Goal: Task Accomplishment & Management: Use online tool/utility

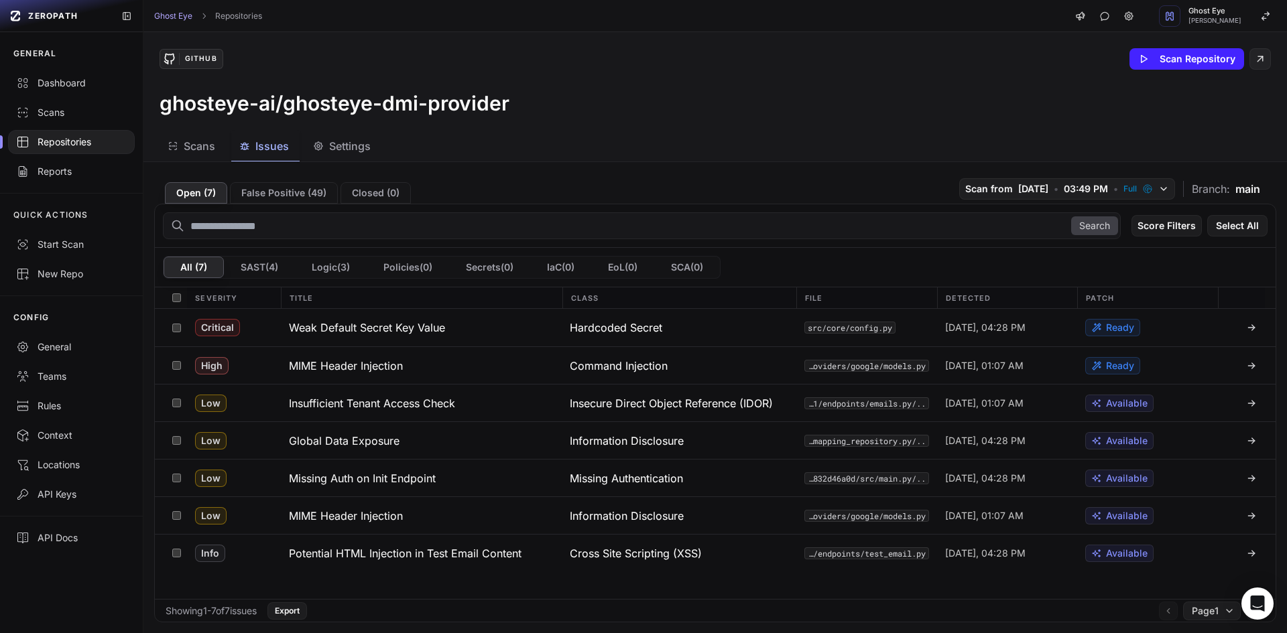
click at [74, 141] on div "Repositories" at bounding box center [71, 141] width 111 height 13
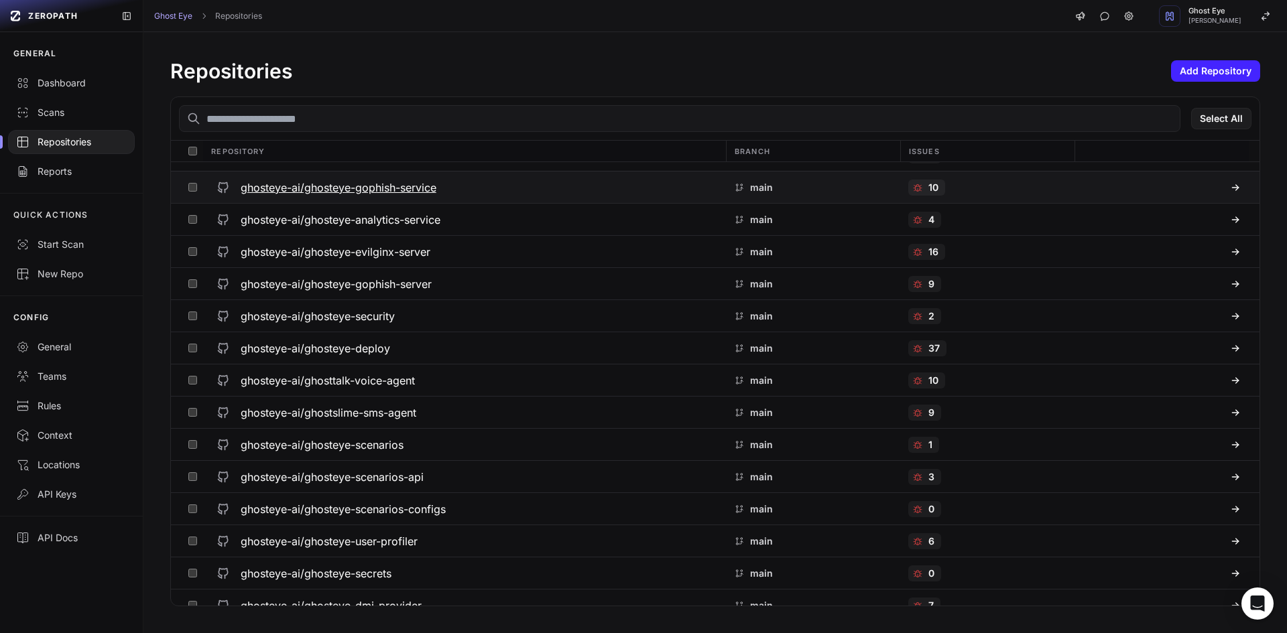
scroll to position [103, 0]
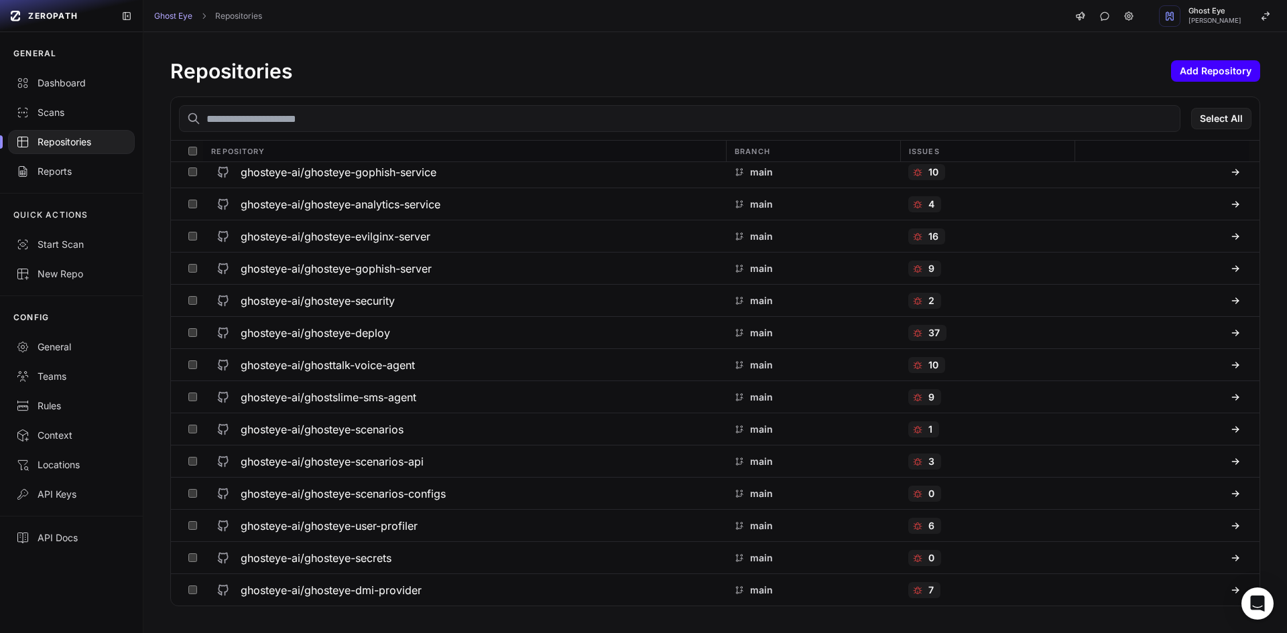
click at [1224, 66] on button "Add Repository" at bounding box center [1215, 70] width 89 height 21
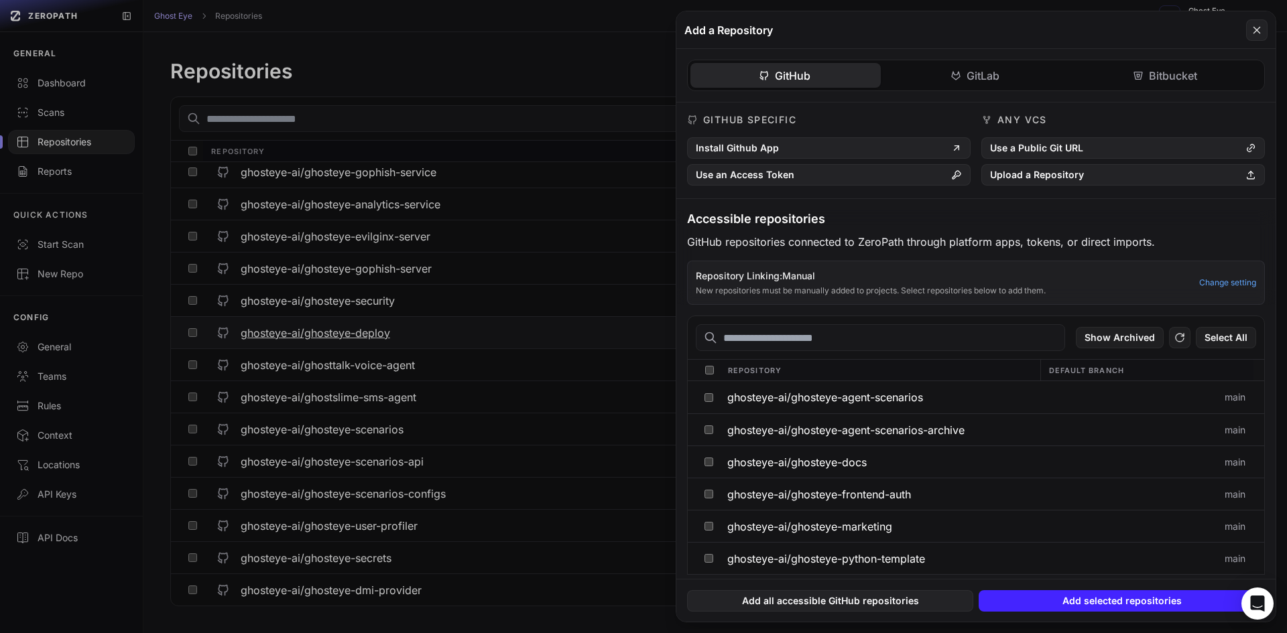
click at [479, 324] on button at bounding box center [643, 316] width 1287 height 633
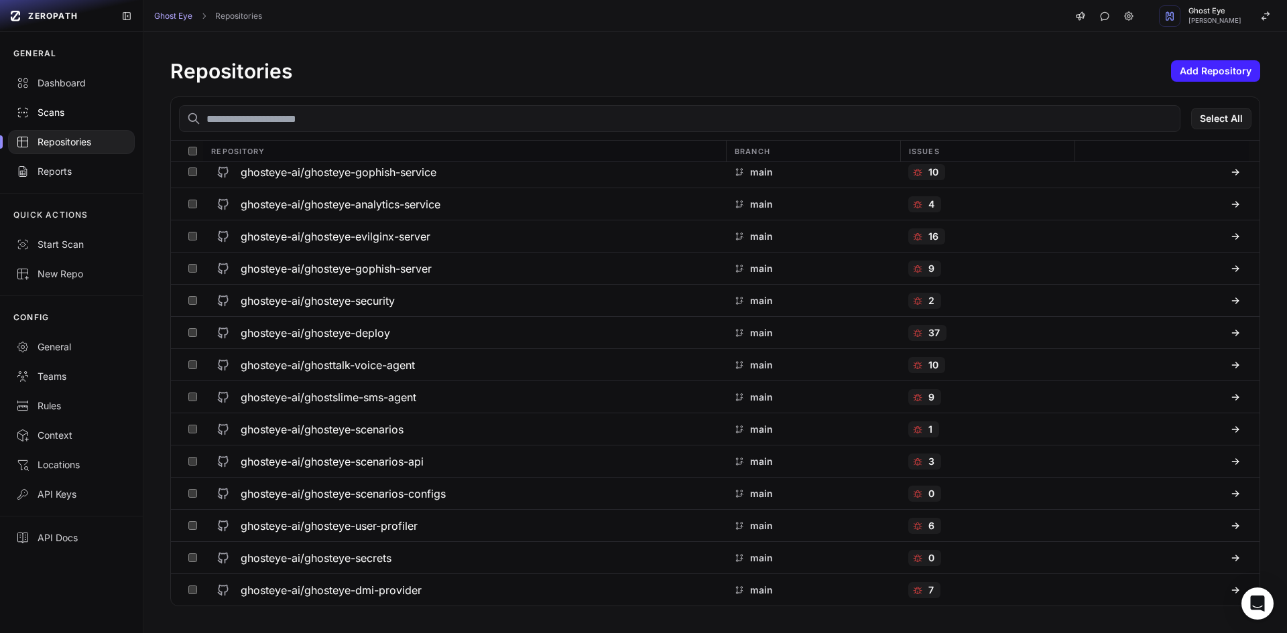
click at [50, 122] on link "Scans" at bounding box center [71, 112] width 143 height 29
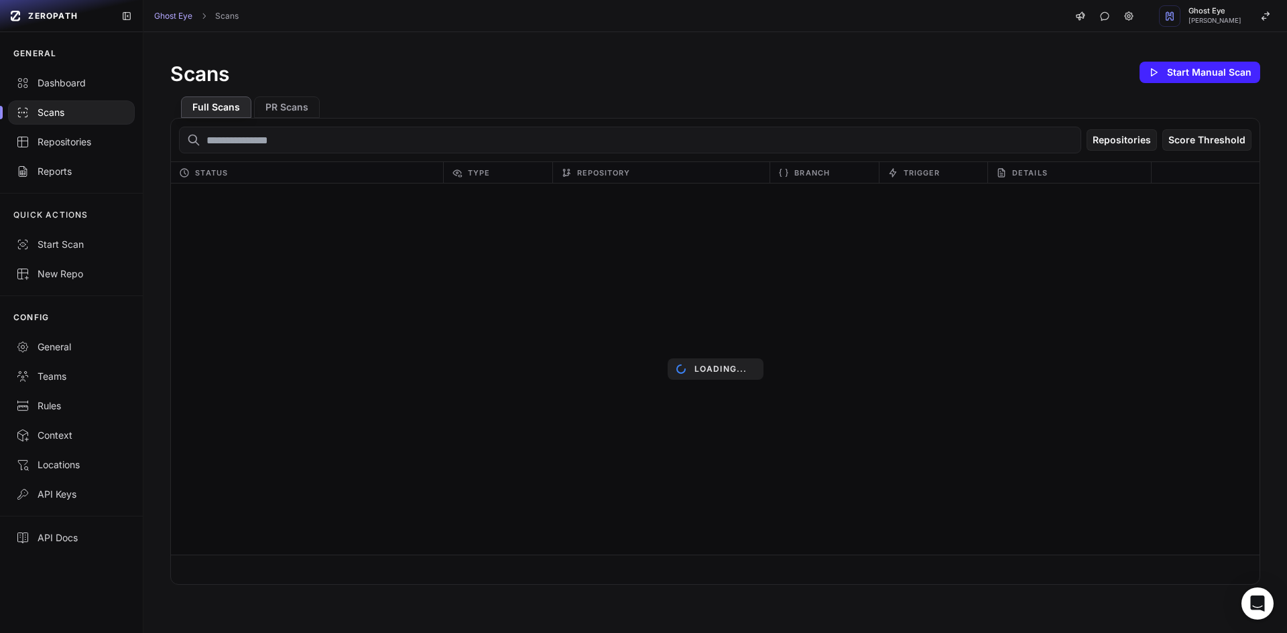
click at [932, 67] on div "Scans Start Manual Scan" at bounding box center [715, 72] width 1090 height 27
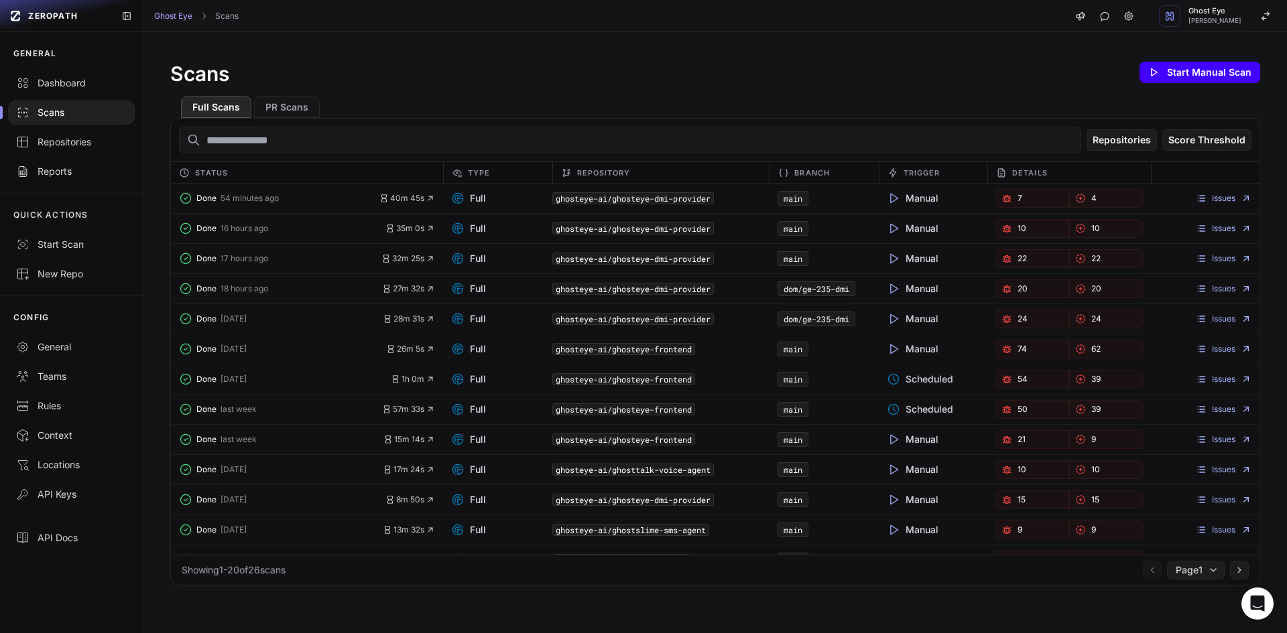
click at [1190, 74] on button "Start Manual Scan" at bounding box center [1199, 72] width 121 height 21
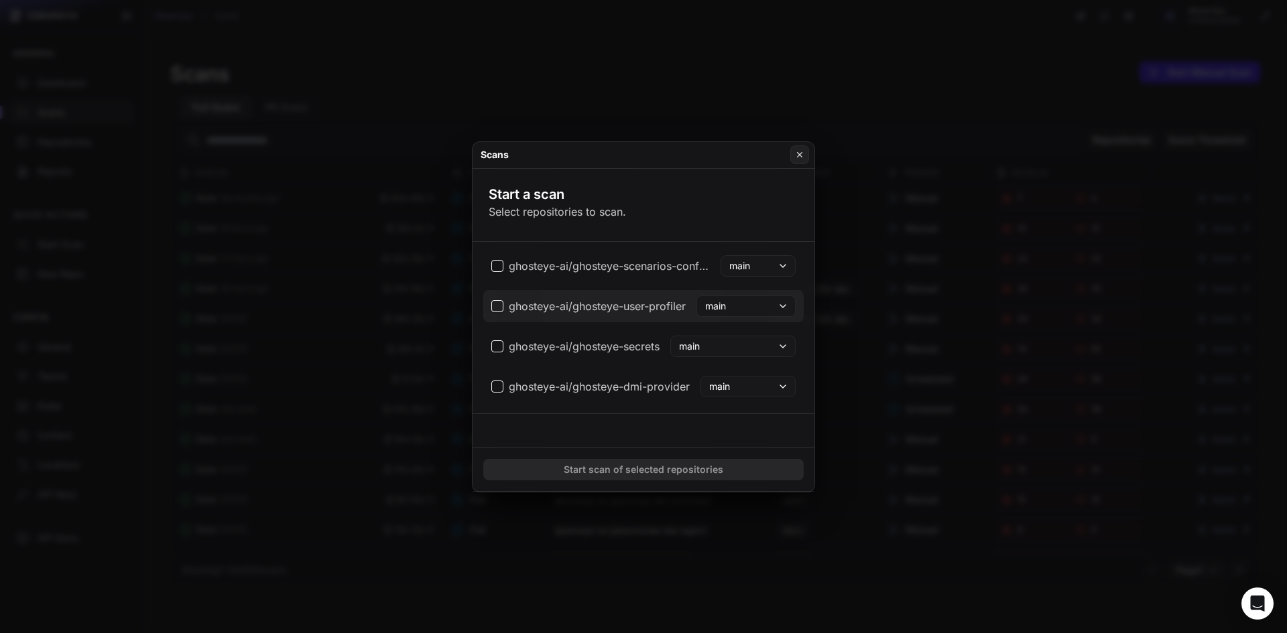
scroll to position [551, 0]
click at [610, 302] on span "ghosteye-ai/ghosteye-user-profiler" at bounding box center [597, 302] width 177 height 16
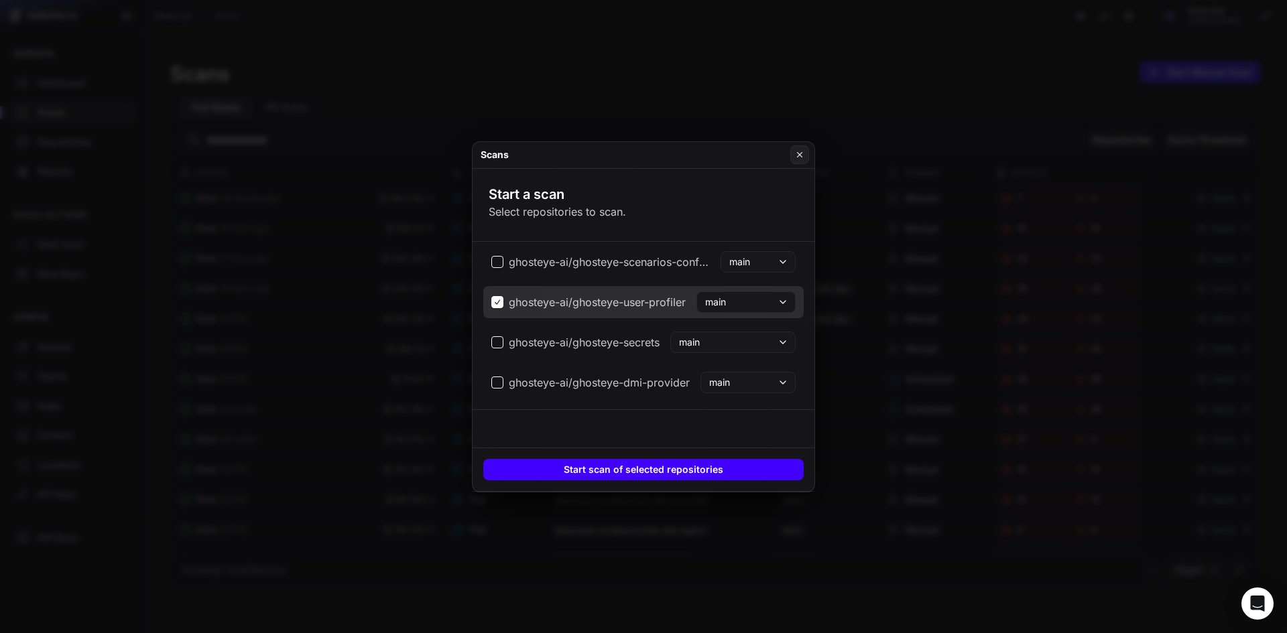
click at [654, 468] on button "Start scan of selected repositories" at bounding box center [643, 469] width 320 height 21
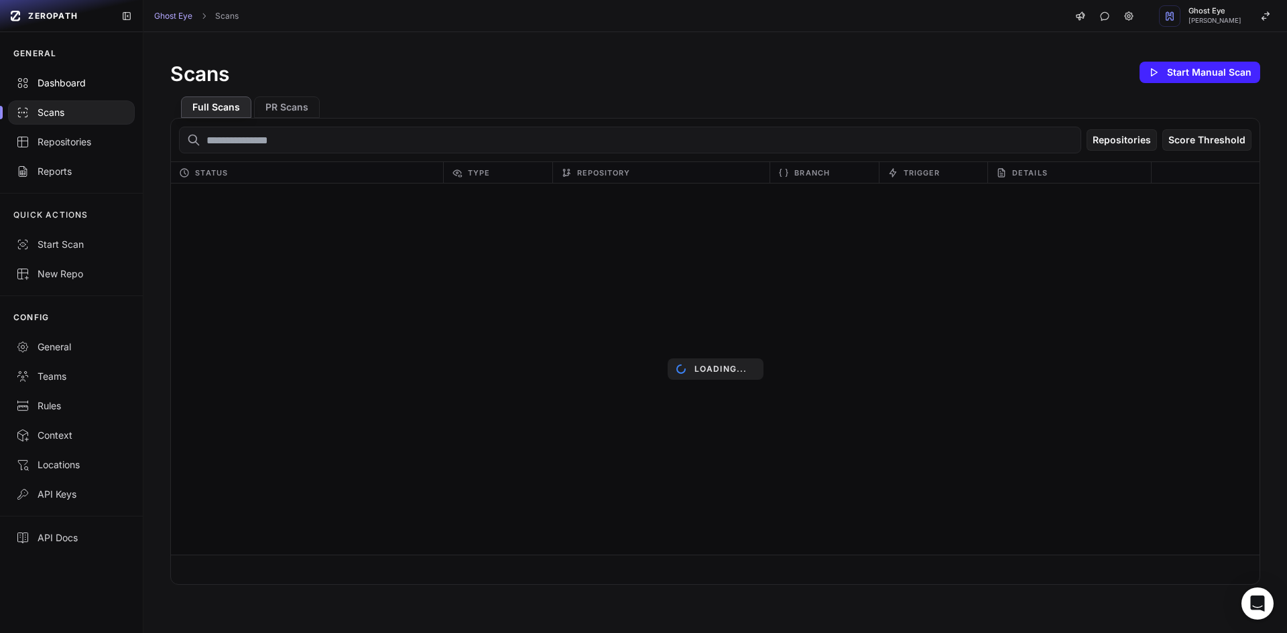
click at [102, 78] on div "Dashboard" at bounding box center [71, 82] width 111 height 13
